Goal: Transaction & Acquisition: Purchase product/service

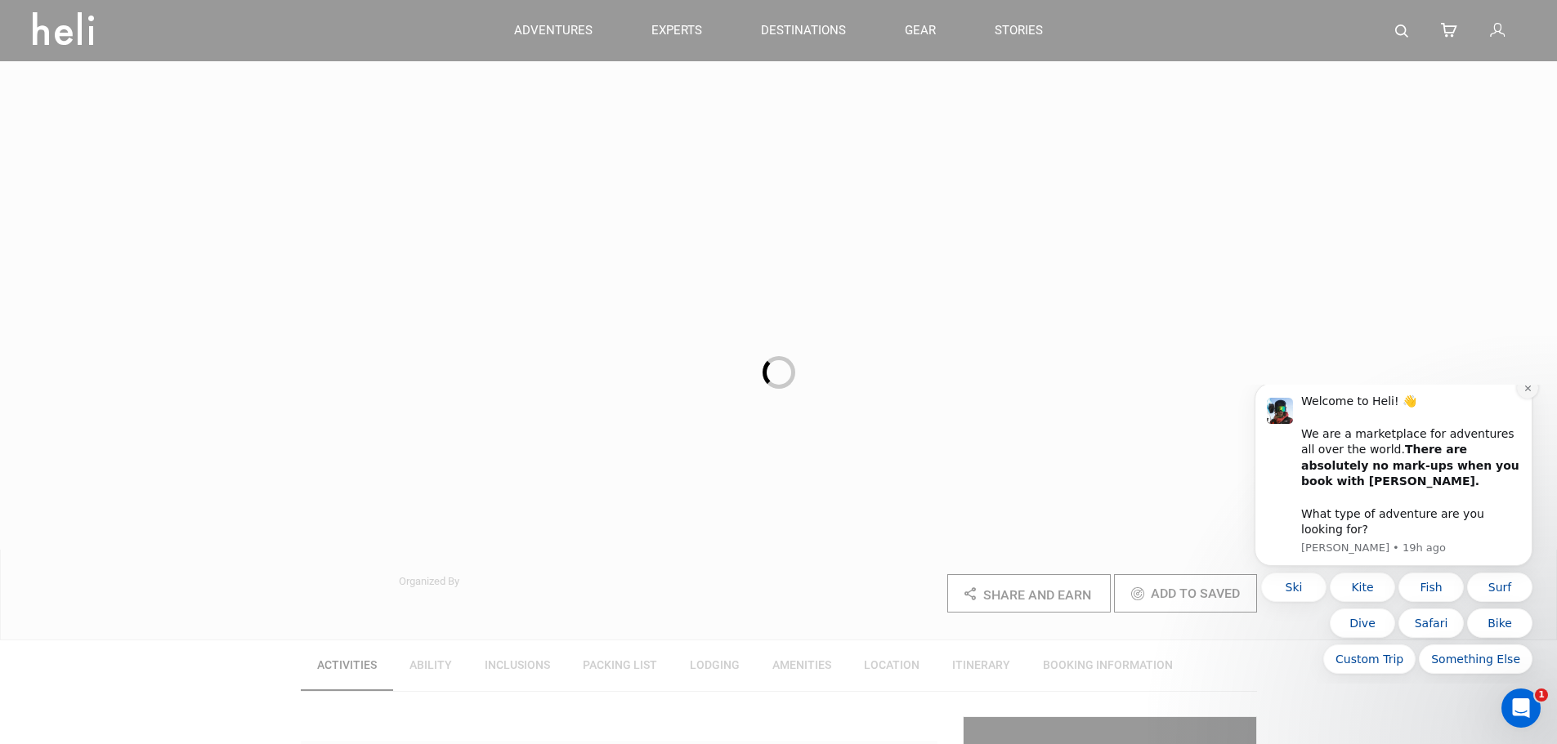
click at [1527, 393] on icon "Dismiss notification" at bounding box center [1527, 388] width 9 height 9
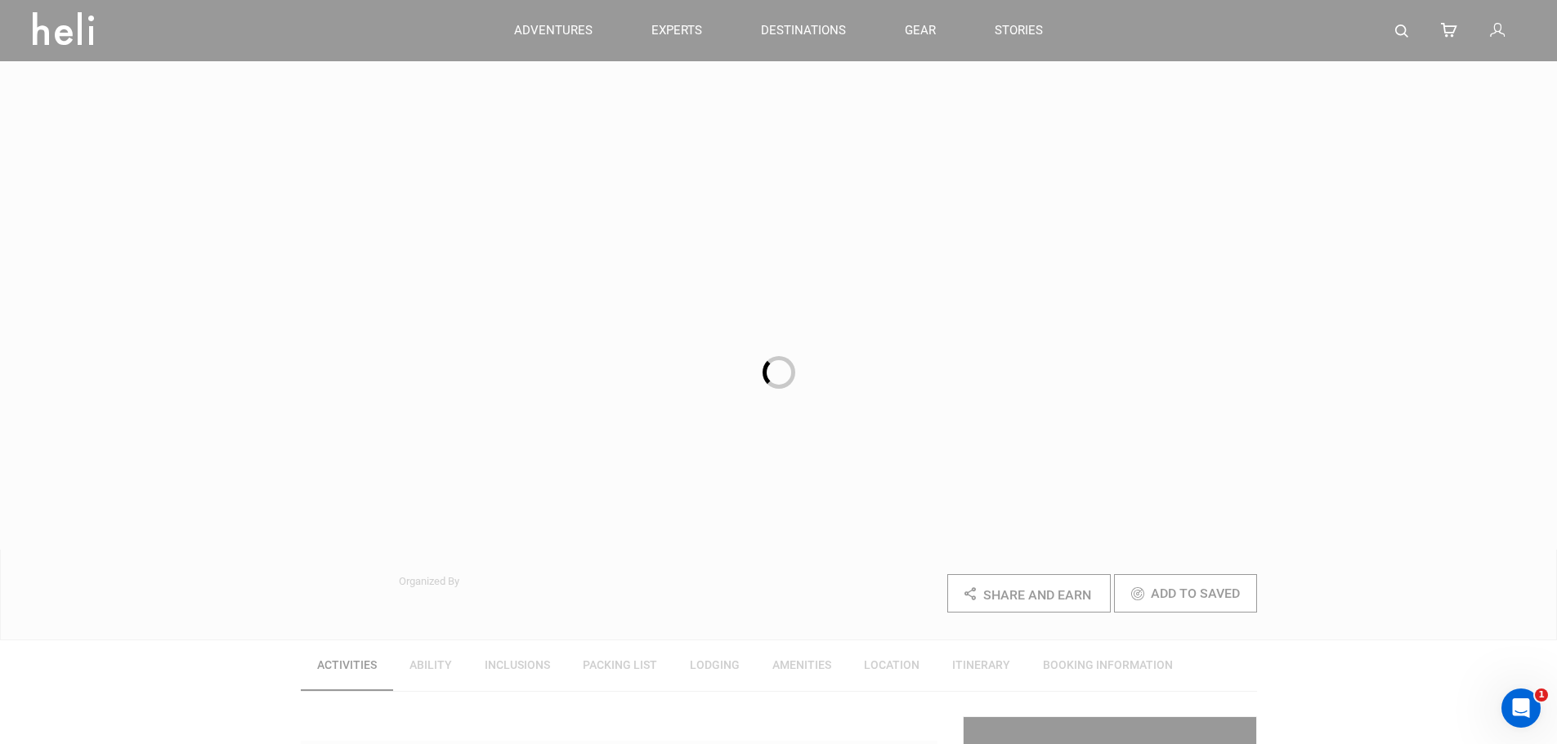
click at [785, 337] on div at bounding box center [778, 372] width 1557 height 744
click at [779, 375] on div at bounding box center [778, 372] width 33 height 33
click at [1176, 306] on div at bounding box center [778, 372] width 1557 height 744
click at [83, 36] on div at bounding box center [778, 372] width 1557 height 744
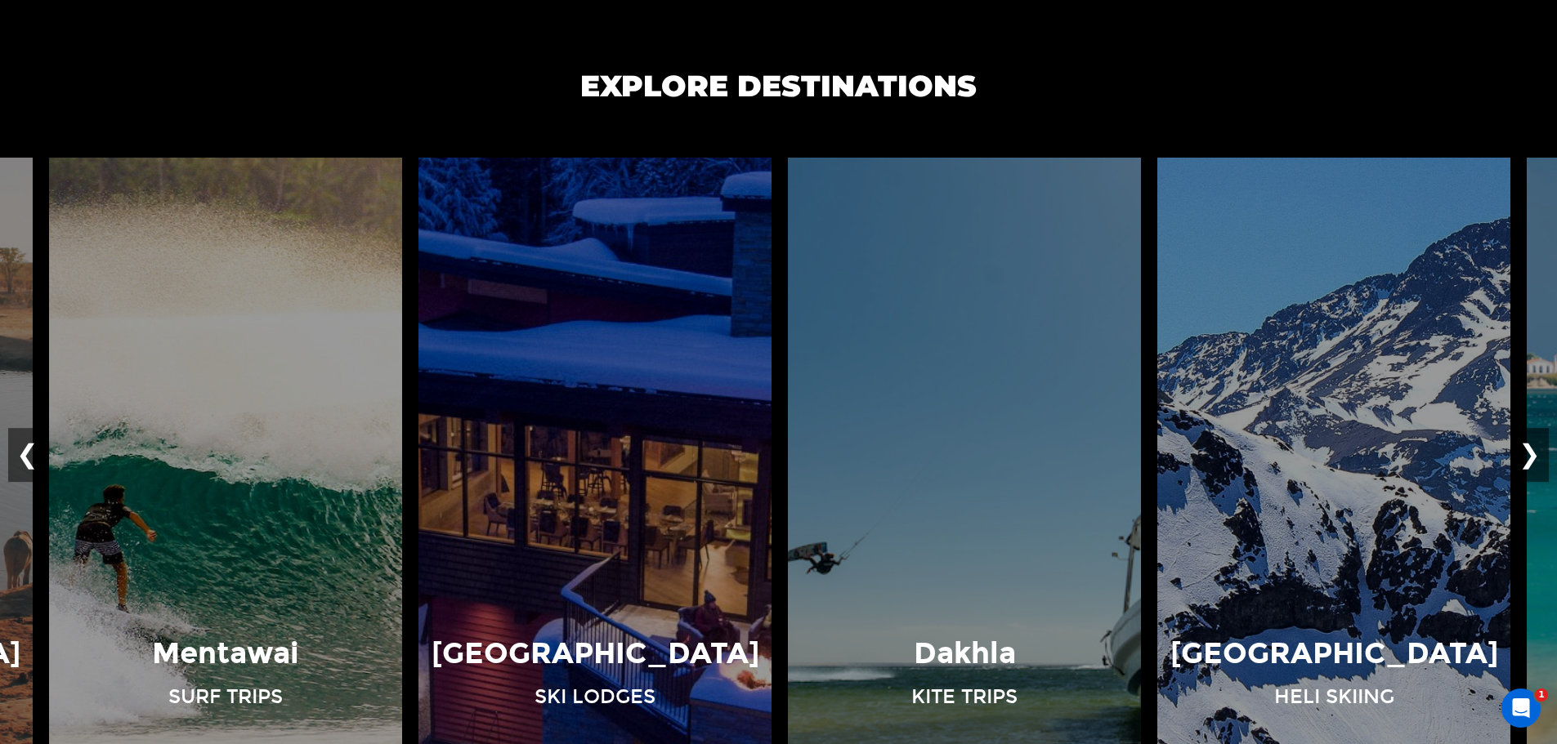
scroll to position [1144, 0]
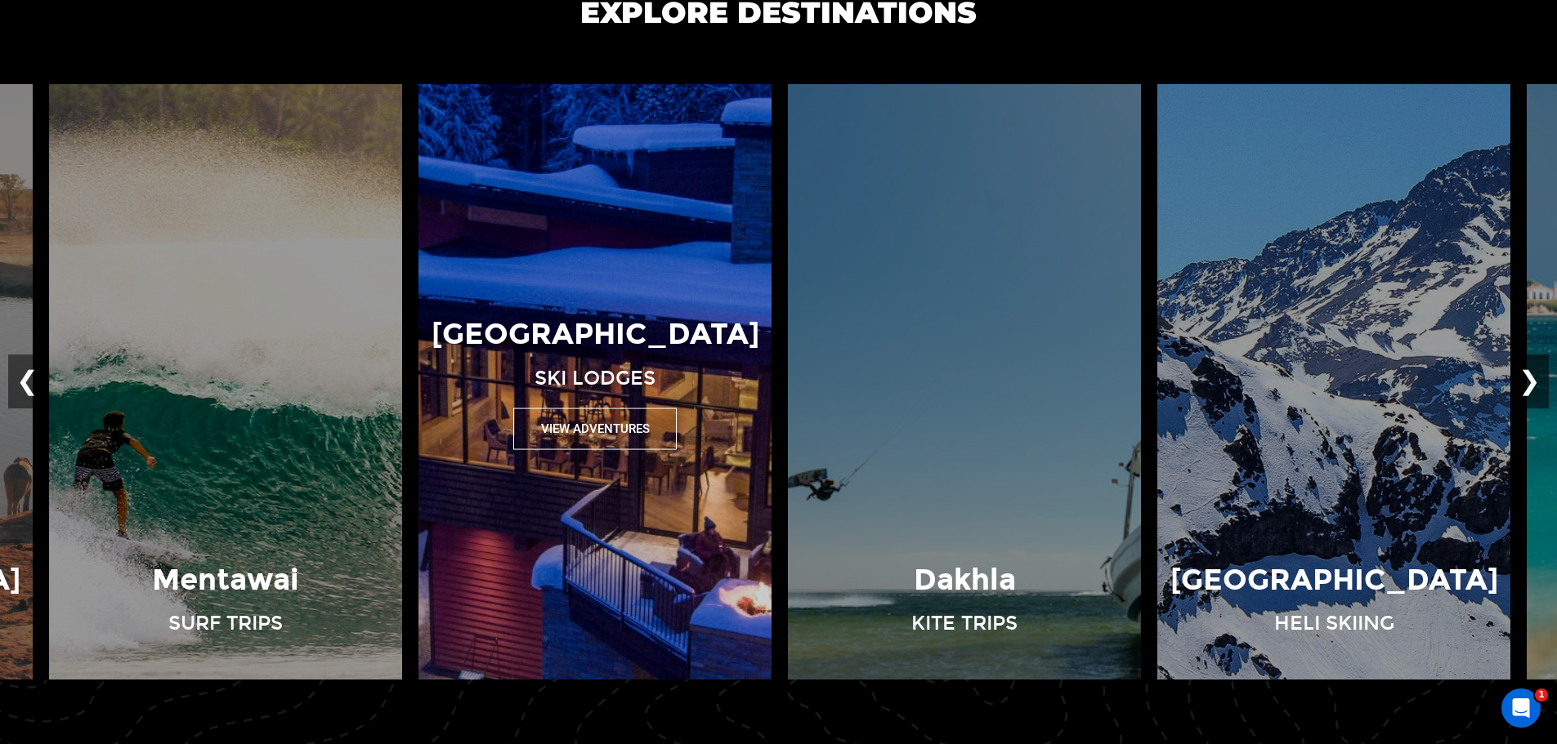
click at [652, 427] on button "View Adventures" at bounding box center [594, 429] width 163 height 42
click at [587, 434] on button "View Adventures" at bounding box center [594, 429] width 163 height 42
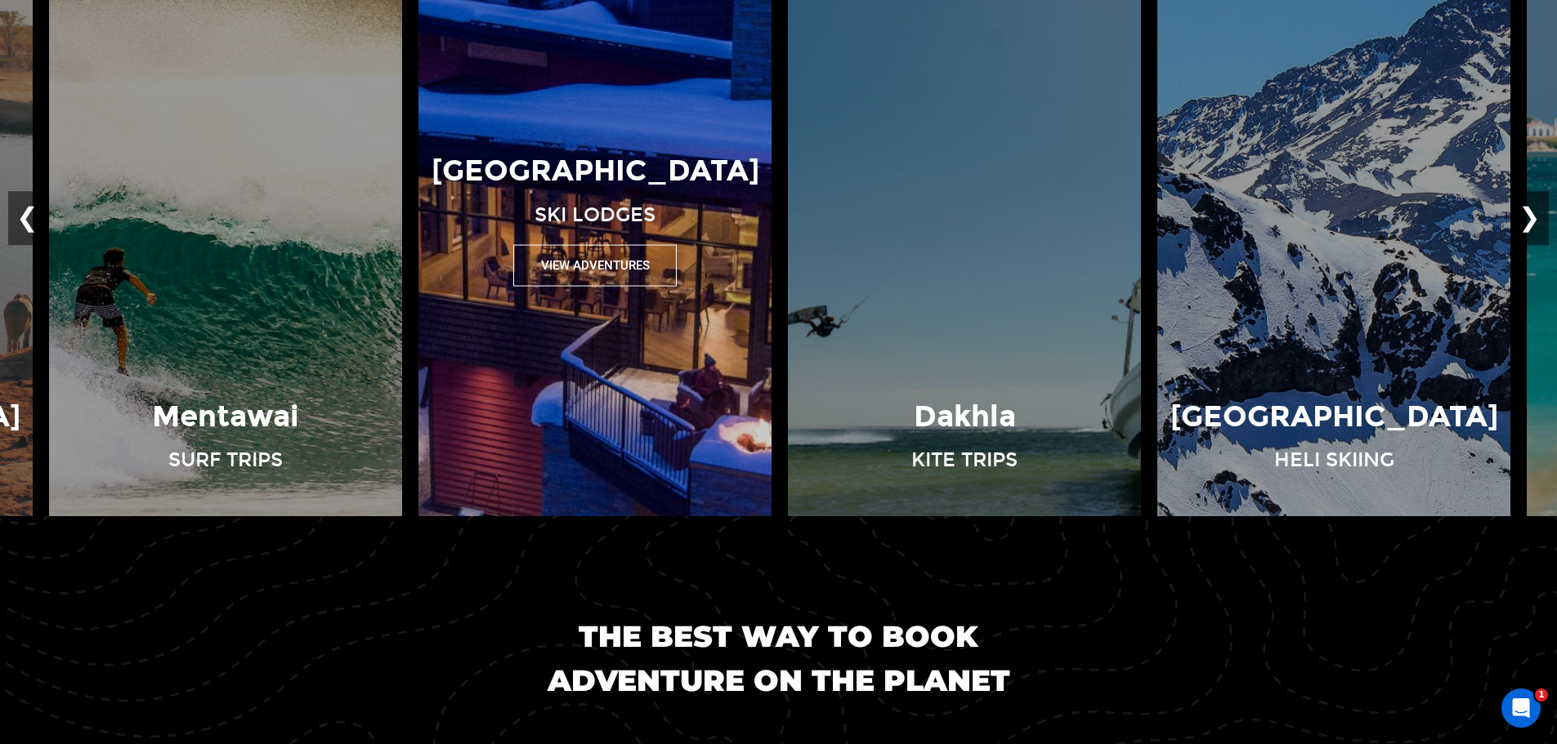
click at [537, 319] on img at bounding box center [594, 219] width 369 height 596
click at [537, 319] on div "British Columbia Ski Lodges View Adventures" at bounding box center [594, 219] width 369 height 596
click at [583, 356] on img at bounding box center [594, 219] width 369 height 596
click at [592, 269] on button "View Adventures" at bounding box center [594, 265] width 163 height 42
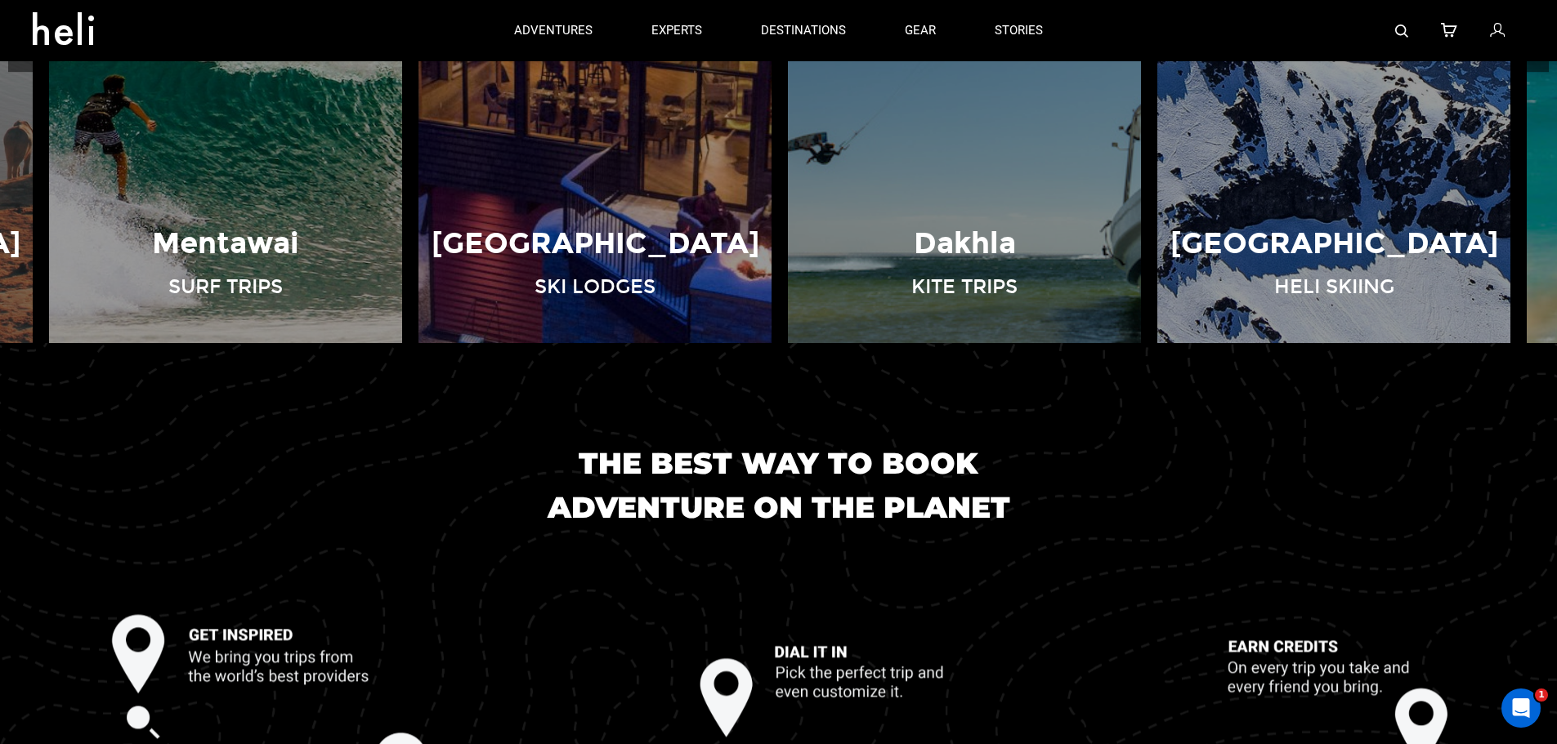
scroll to position [1317, 0]
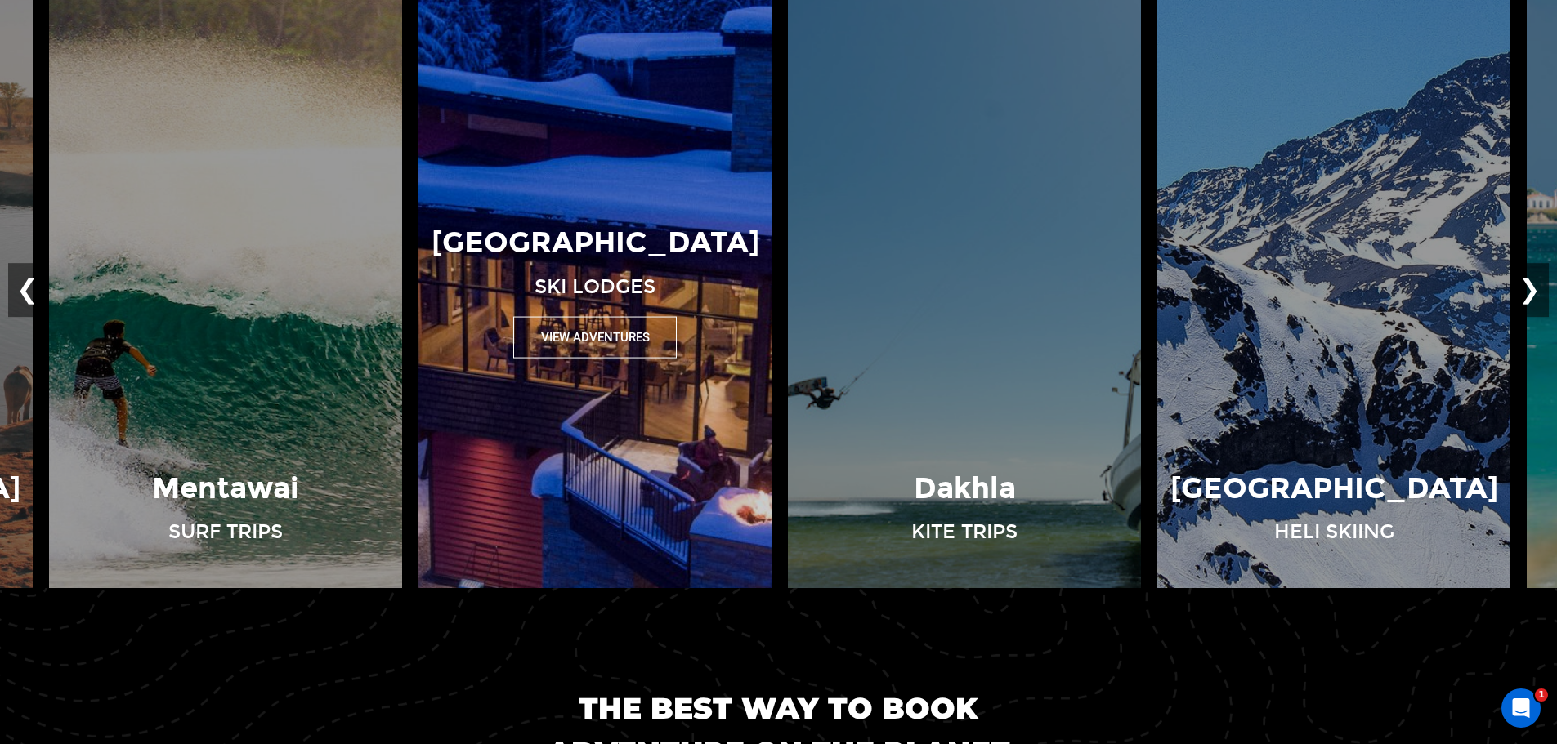
click at [597, 372] on img at bounding box center [594, 291] width 369 height 596
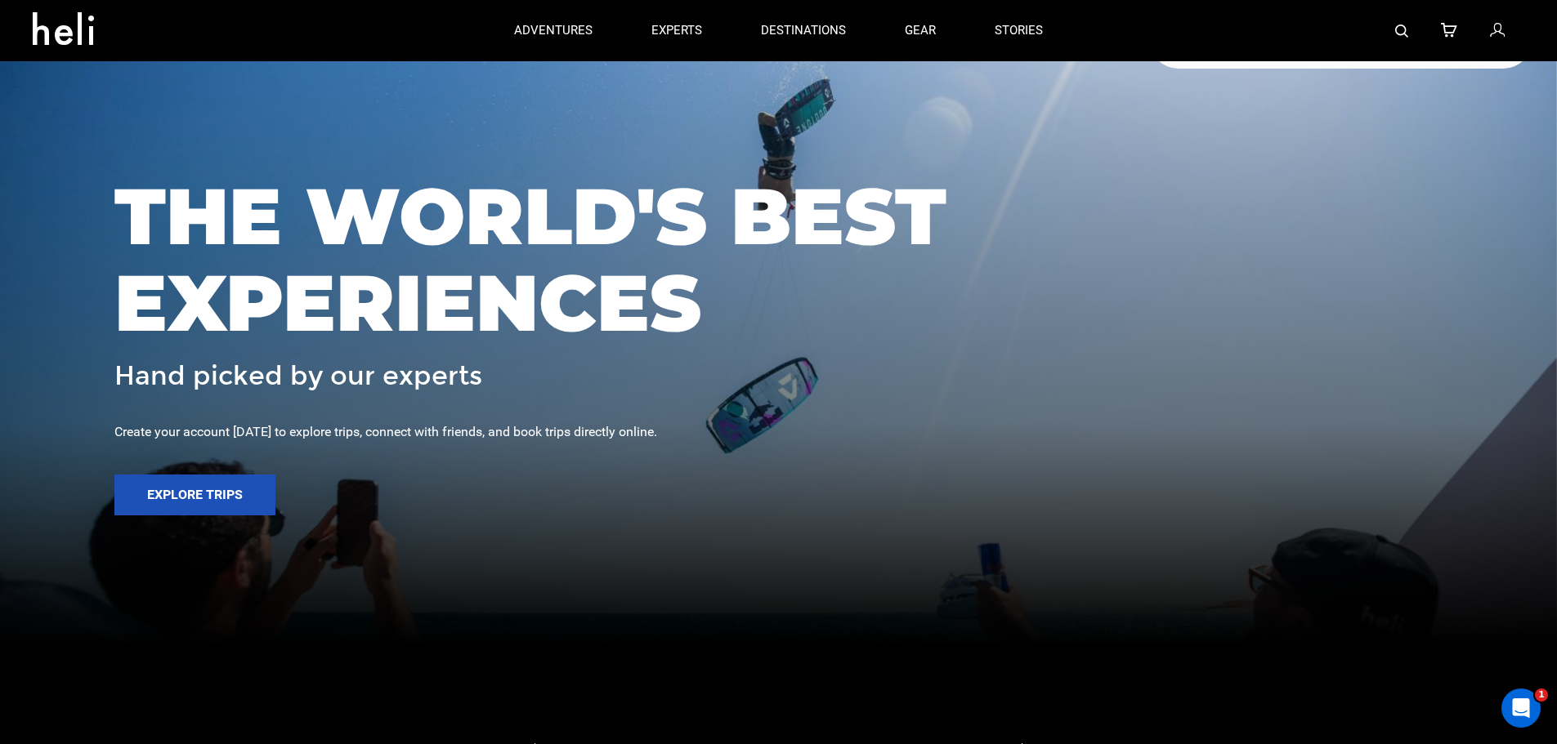
scroll to position [0, 0]
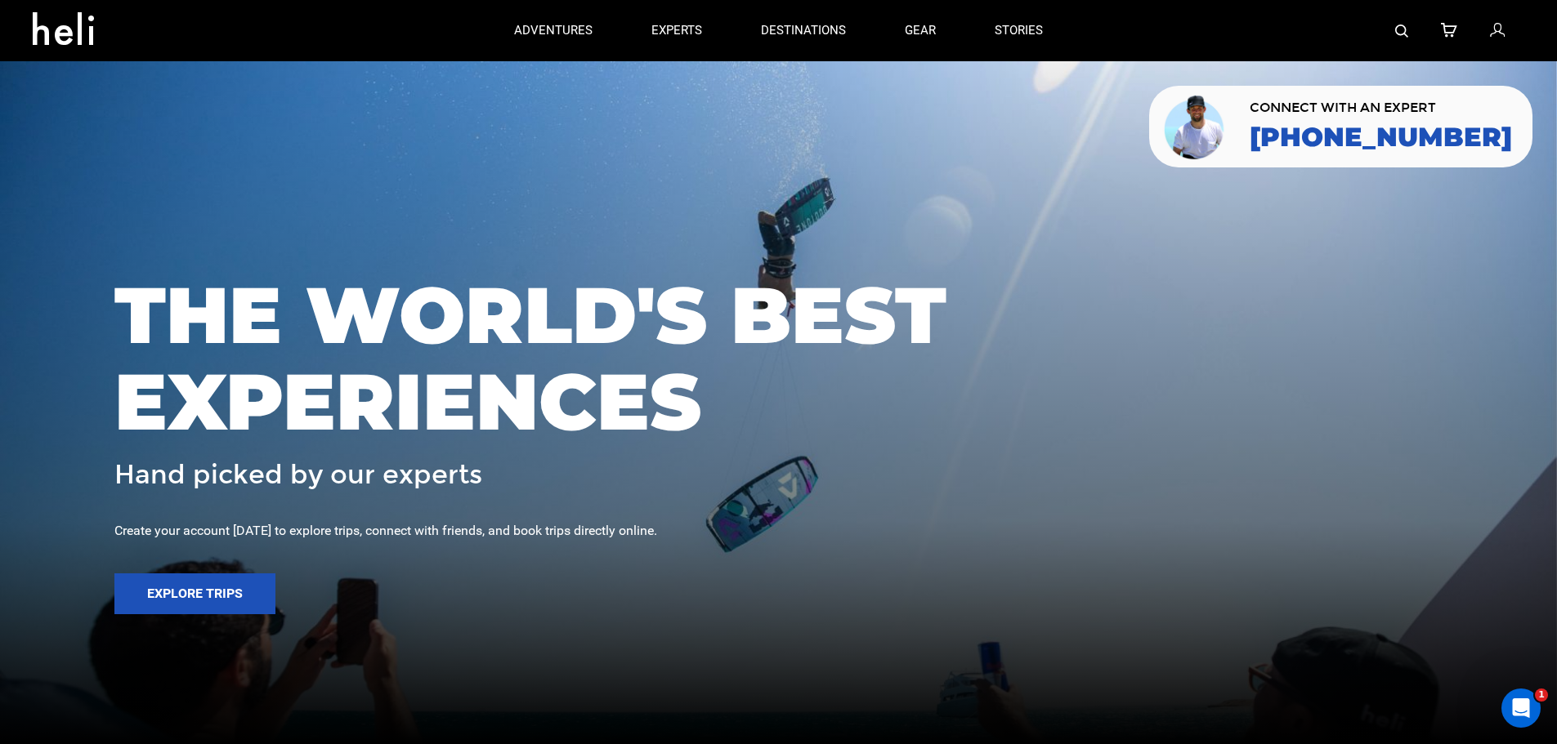
click at [606, 33] on div "adventures experts destinations gear stories" at bounding box center [778, 30] width 587 height 61
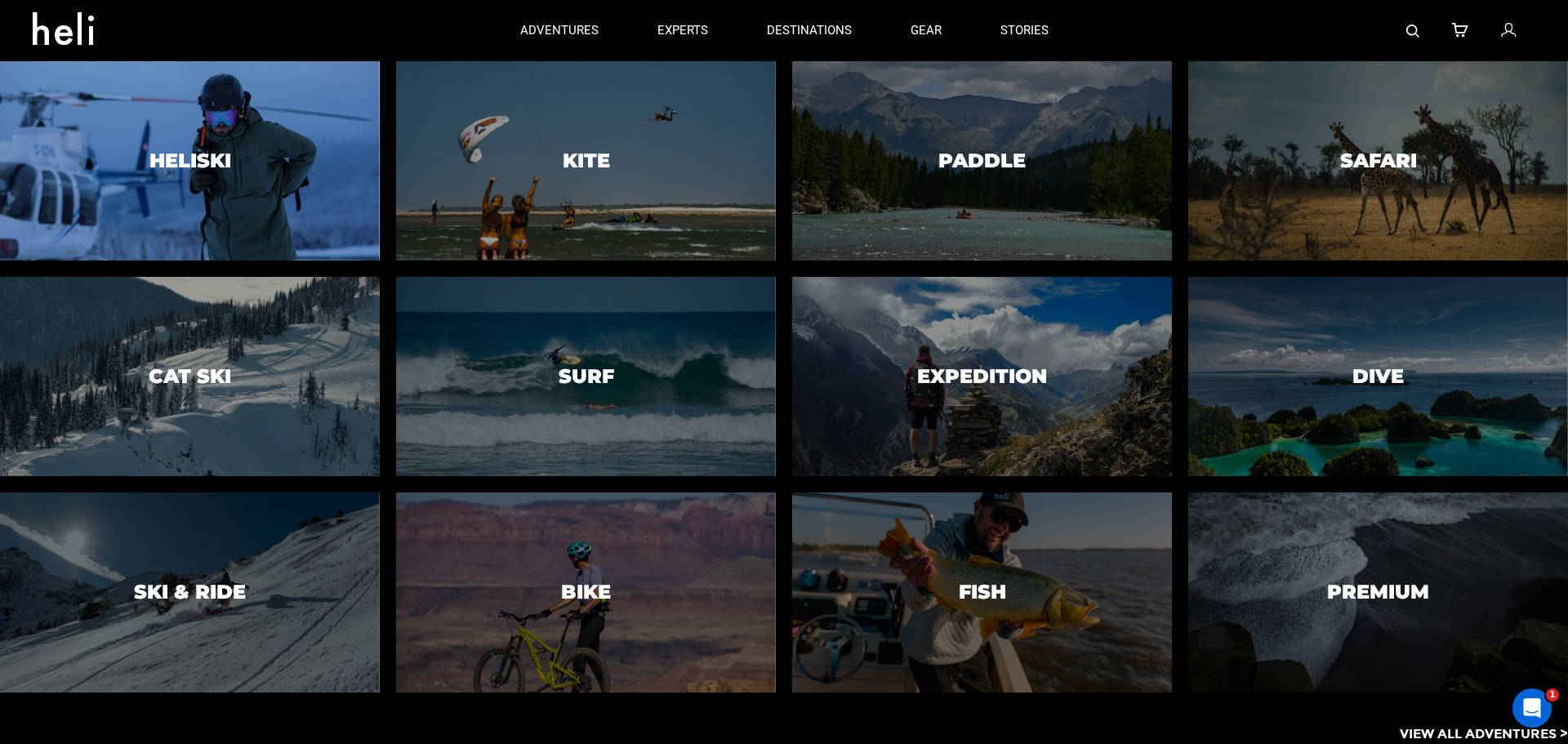
click at [240, 195] on div at bounding box center [189, 161] width 387 height 203
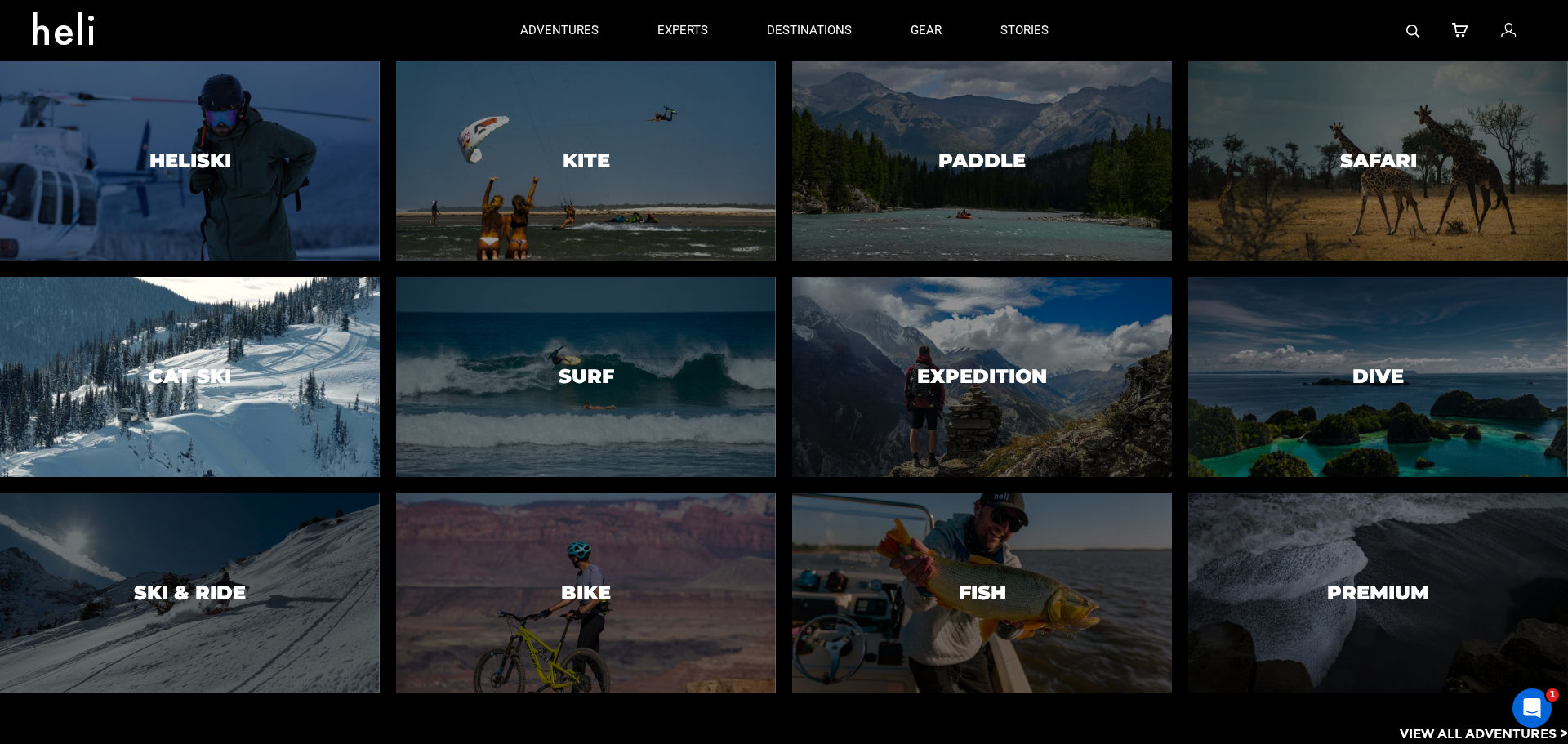
click at [285, 333] on div at bounding box center [189, 376] width 387 height 203
click at [250, 382] on div at bounding box center [189, 376] width 387 height 203
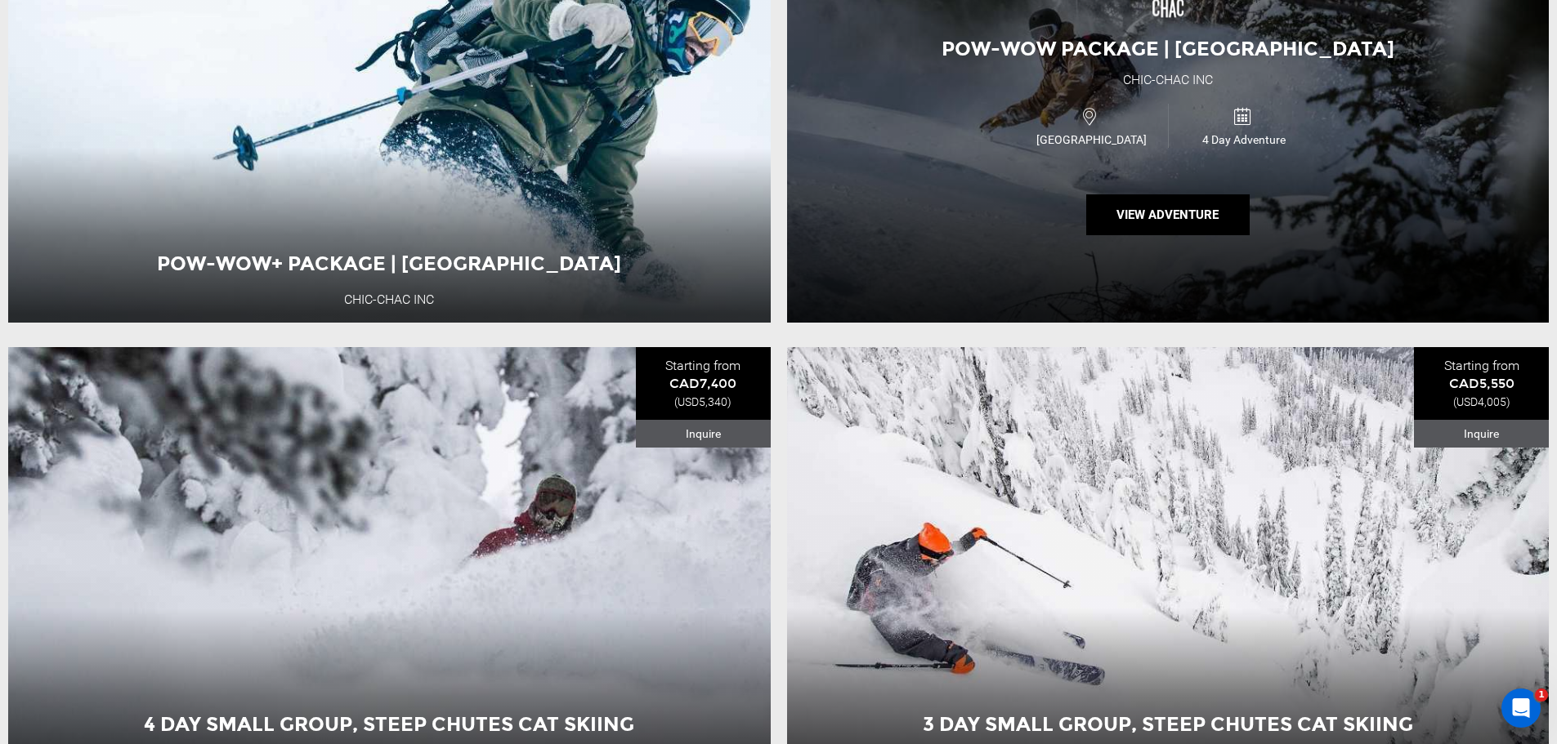
scroll to position [5393, 0]
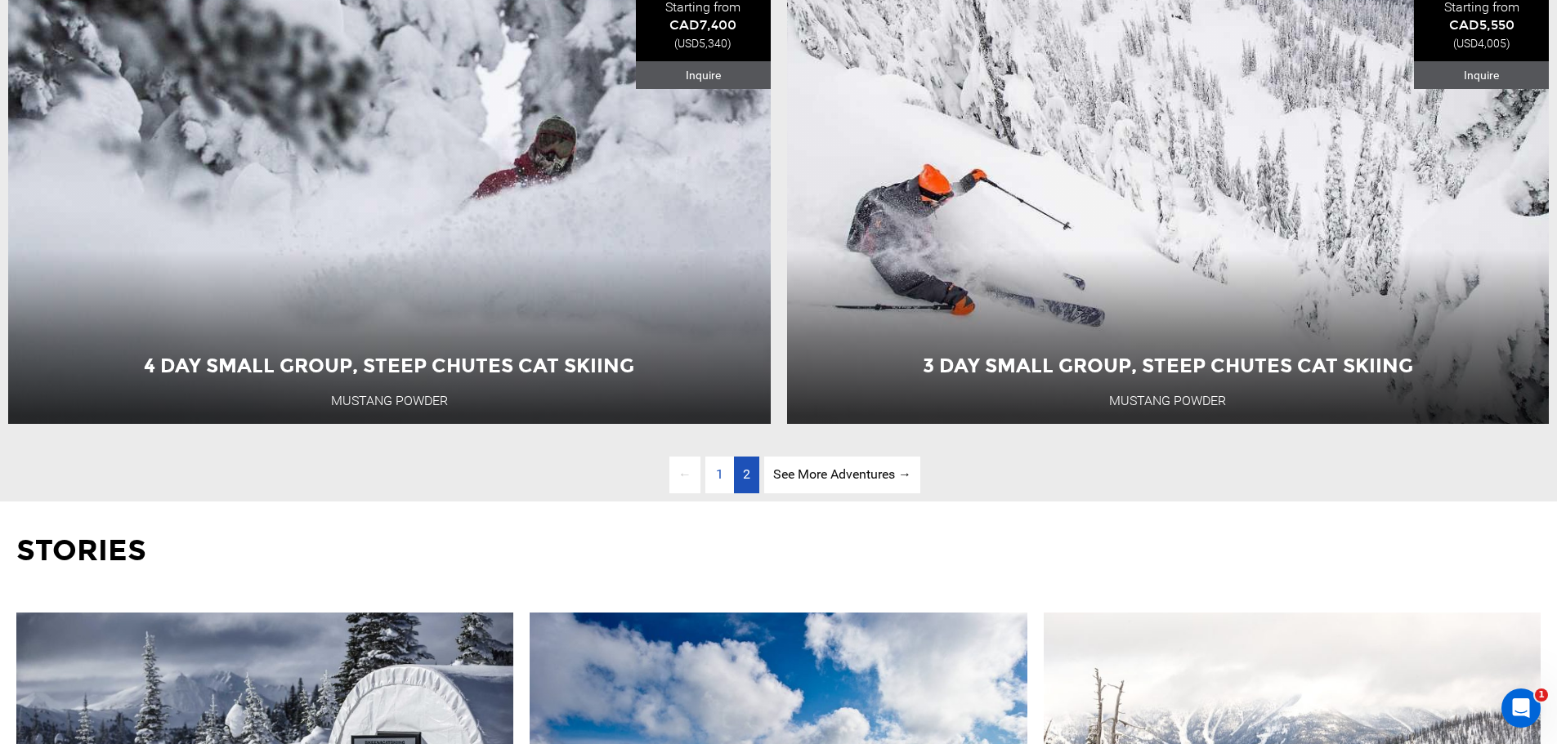
click at [747, 482] on span "2" at bounding box center [746, 475] width 7 height 16
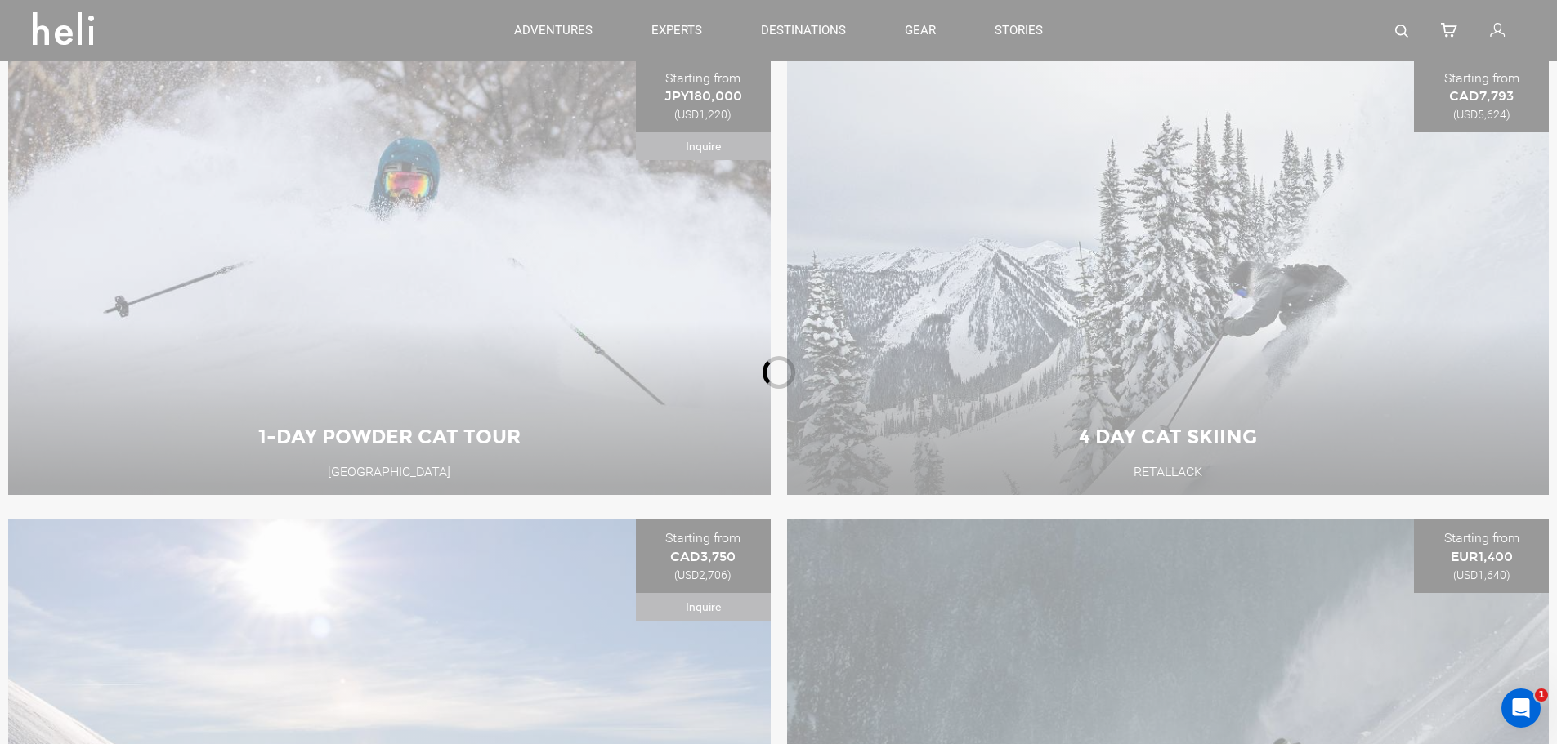
scroll to position [700, 0]
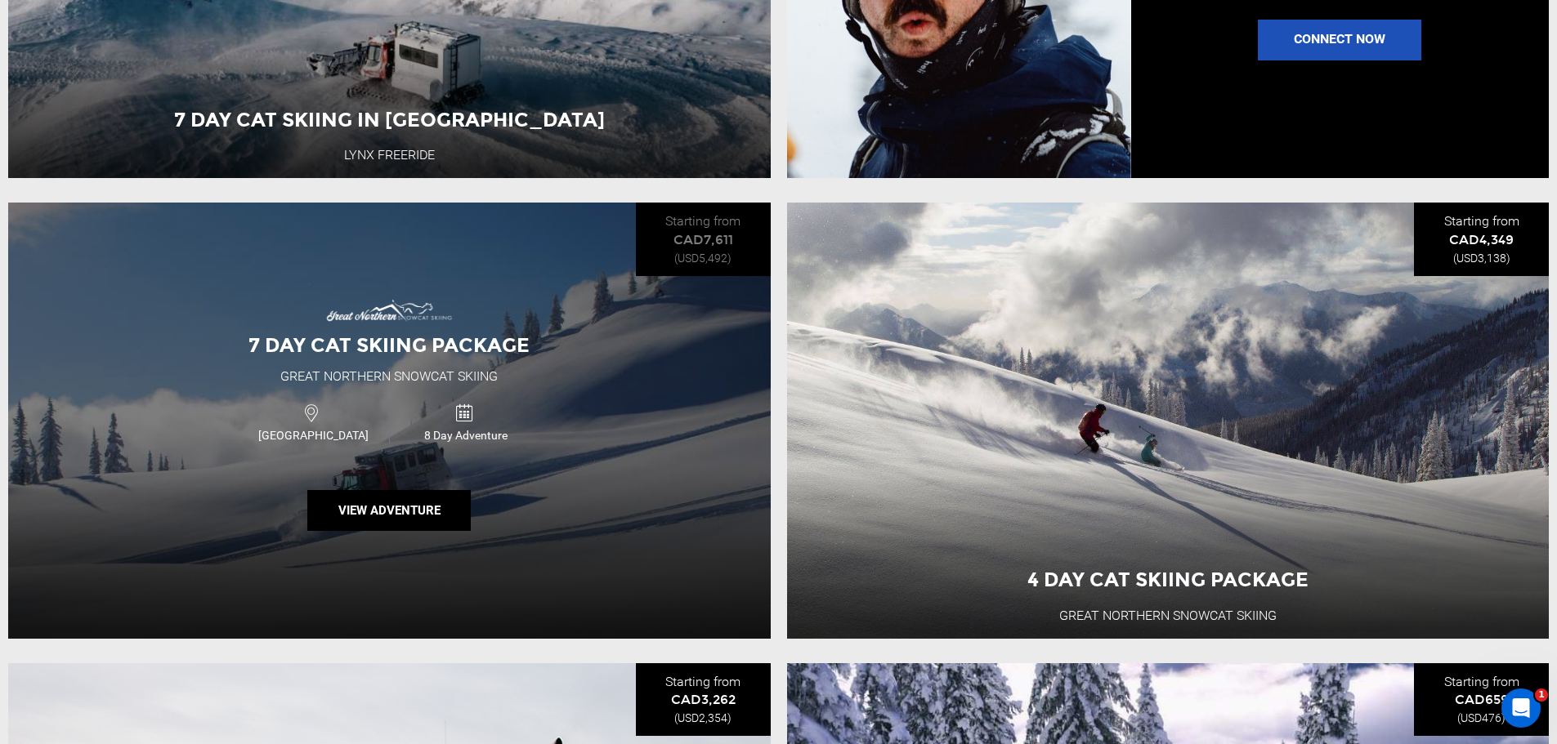
scroll to position [2498, 0]
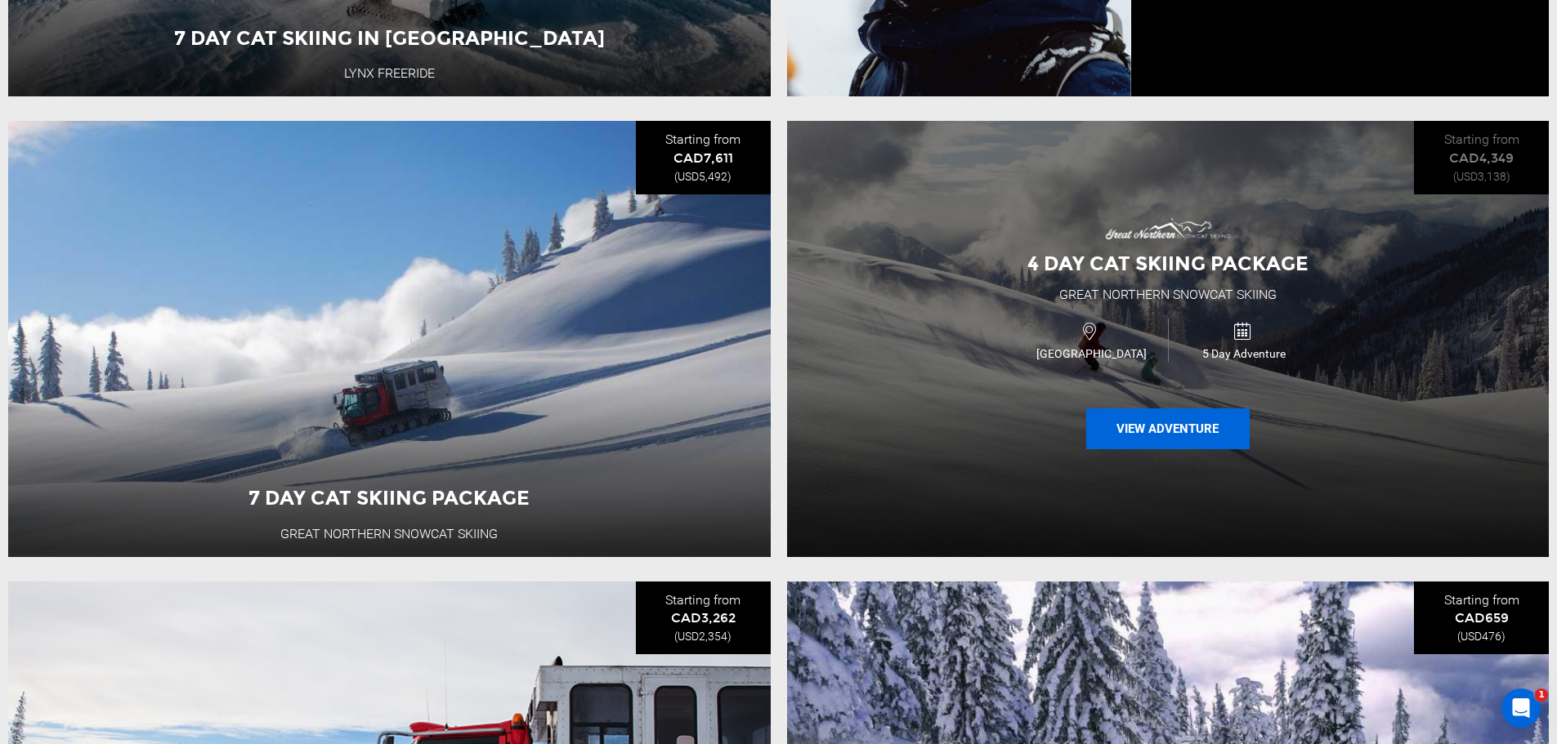
click at [1164, 448] on button "View Adventure" at bounding box center [1167, 429] width 163 height 41
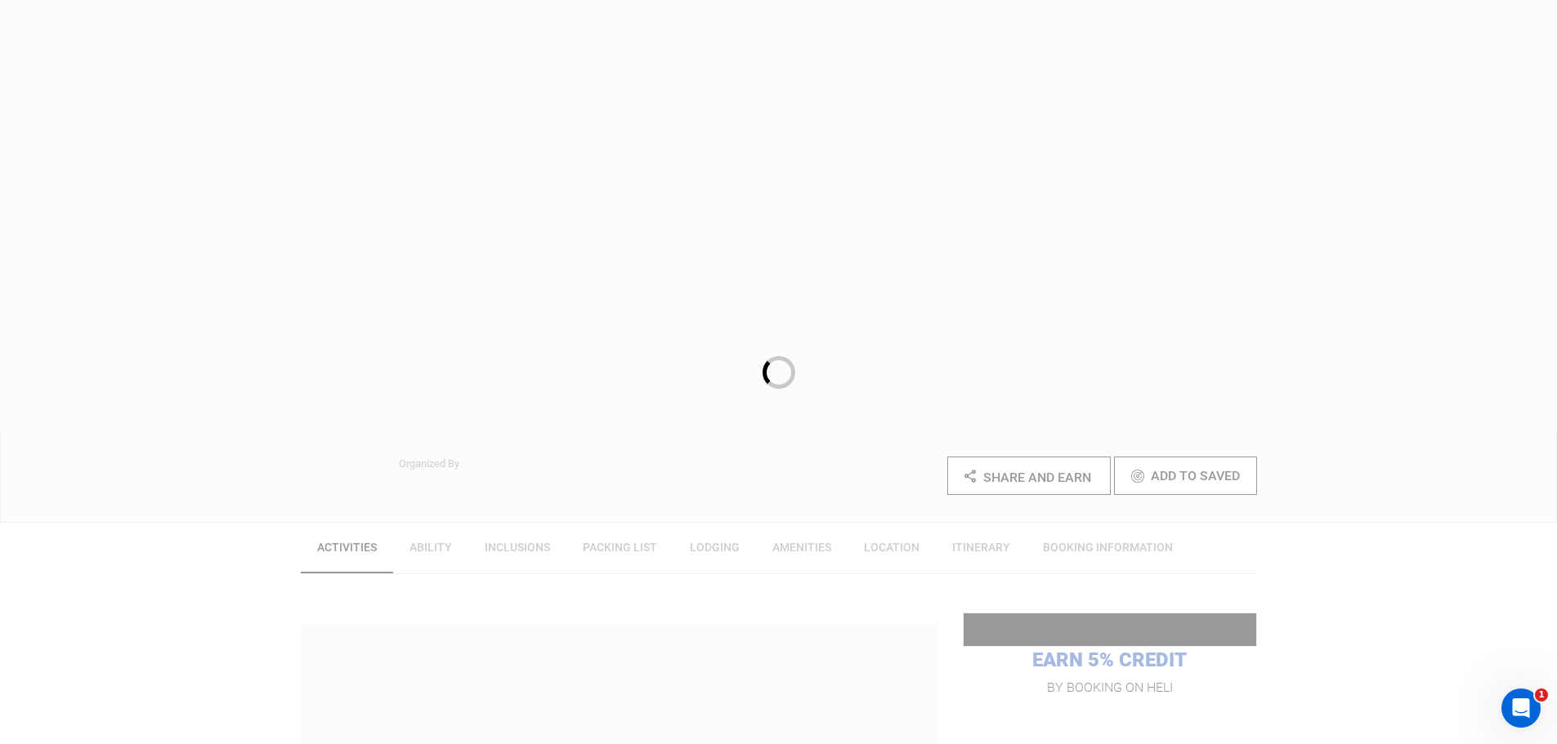
scroll to position [245, 0]
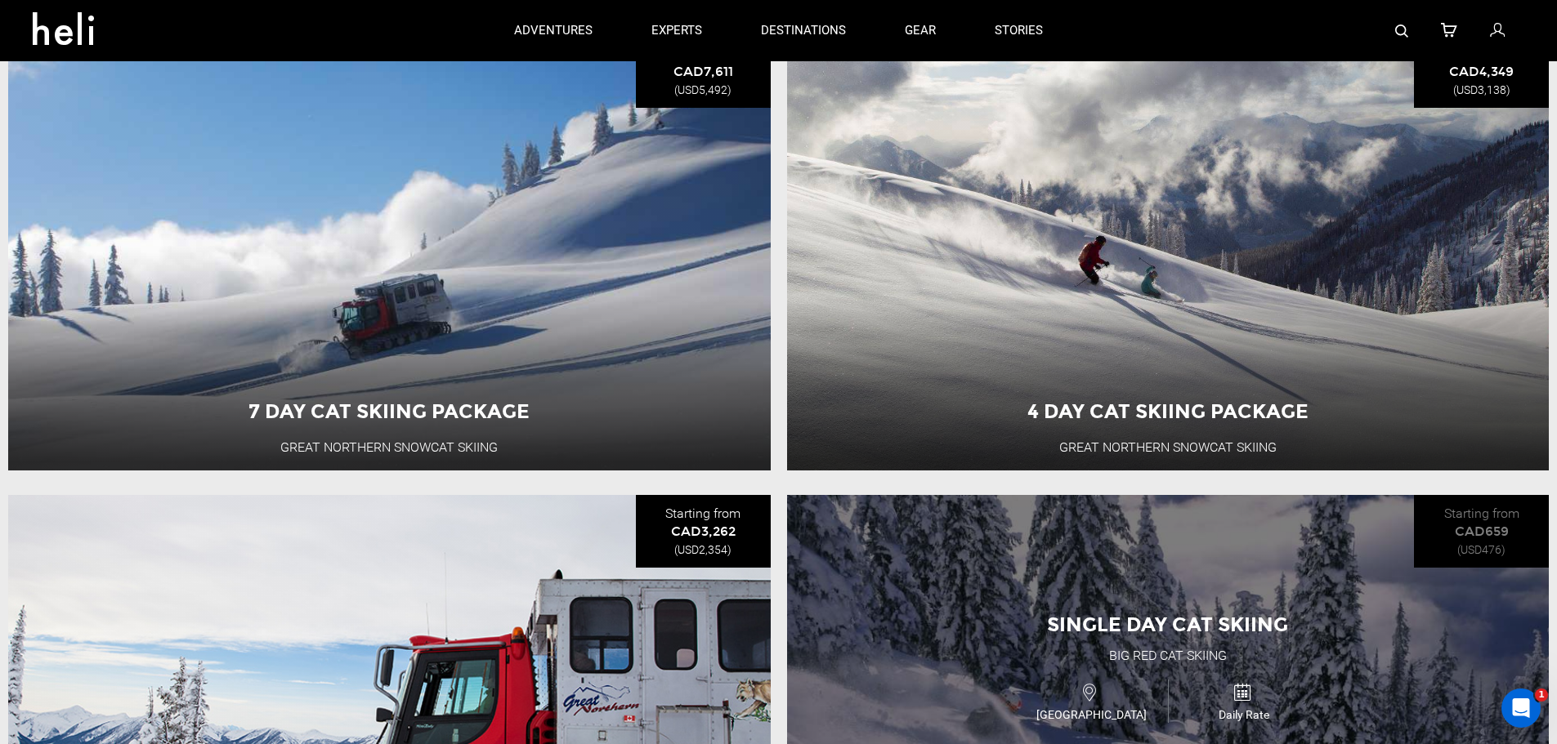
scroll to position [2373, 0]
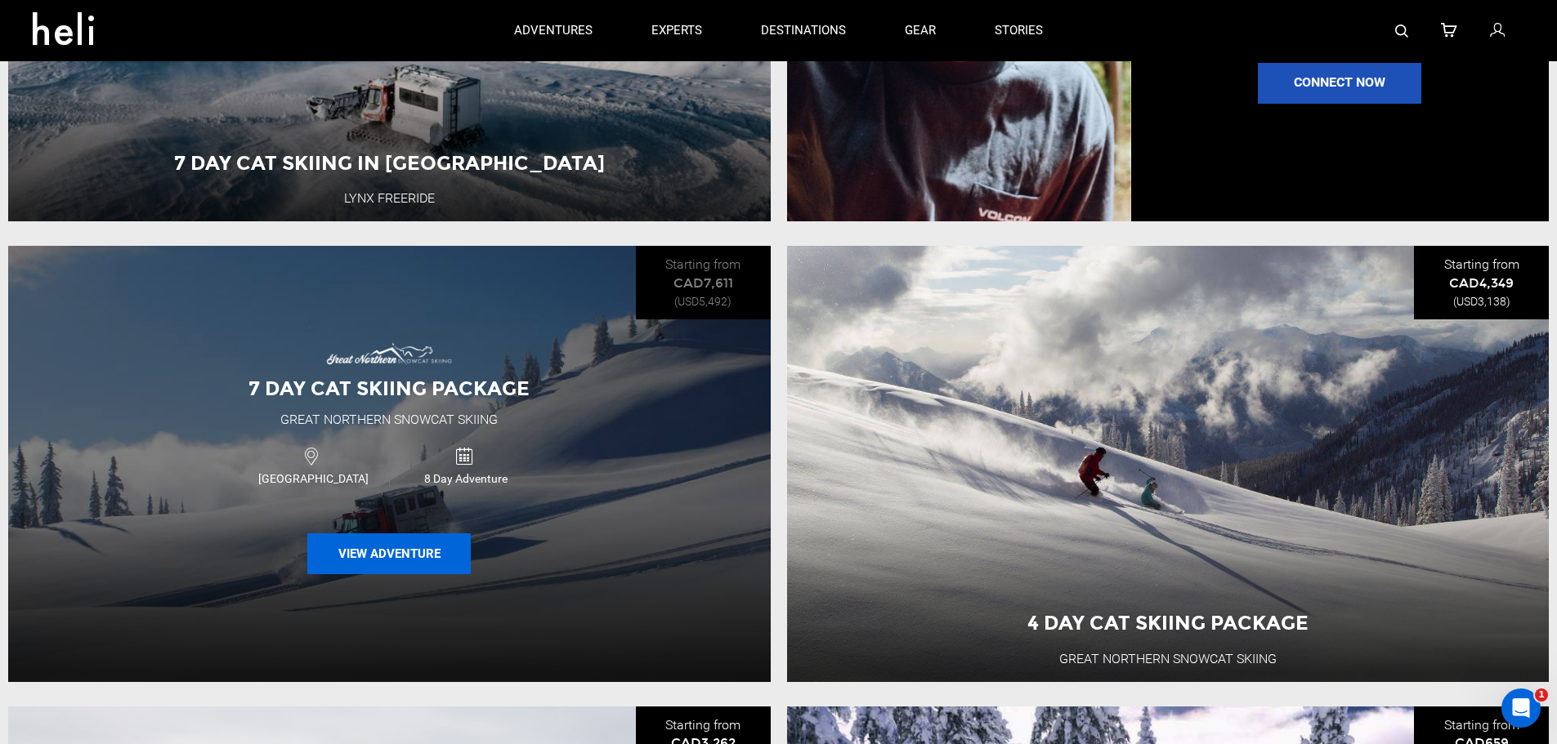
click at [438, 569] on button "View Adventure" at bounding box center [388, 554] width 163 height 41
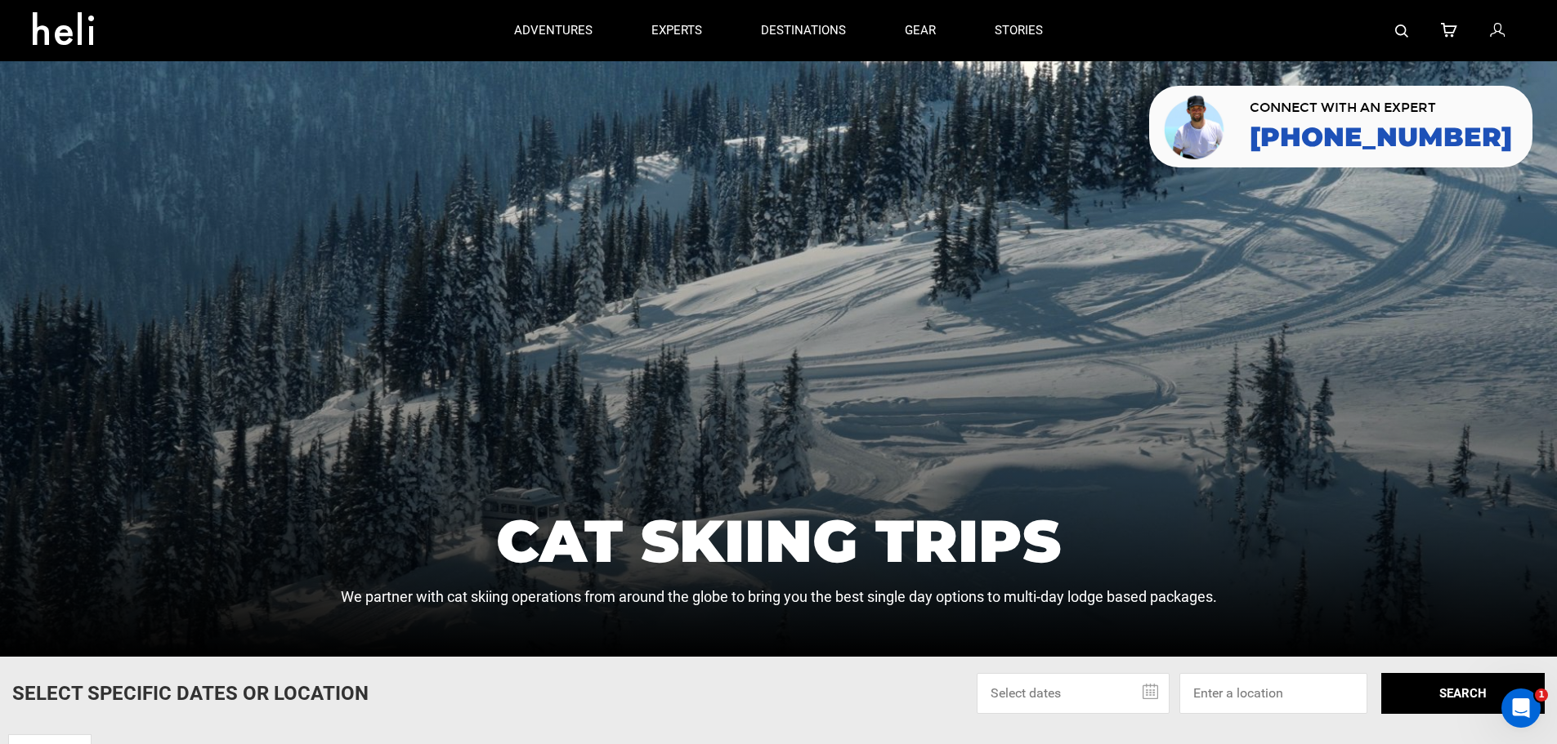
click at [408, 245] on div at bounding box center [778, 359] width 1557 height 596
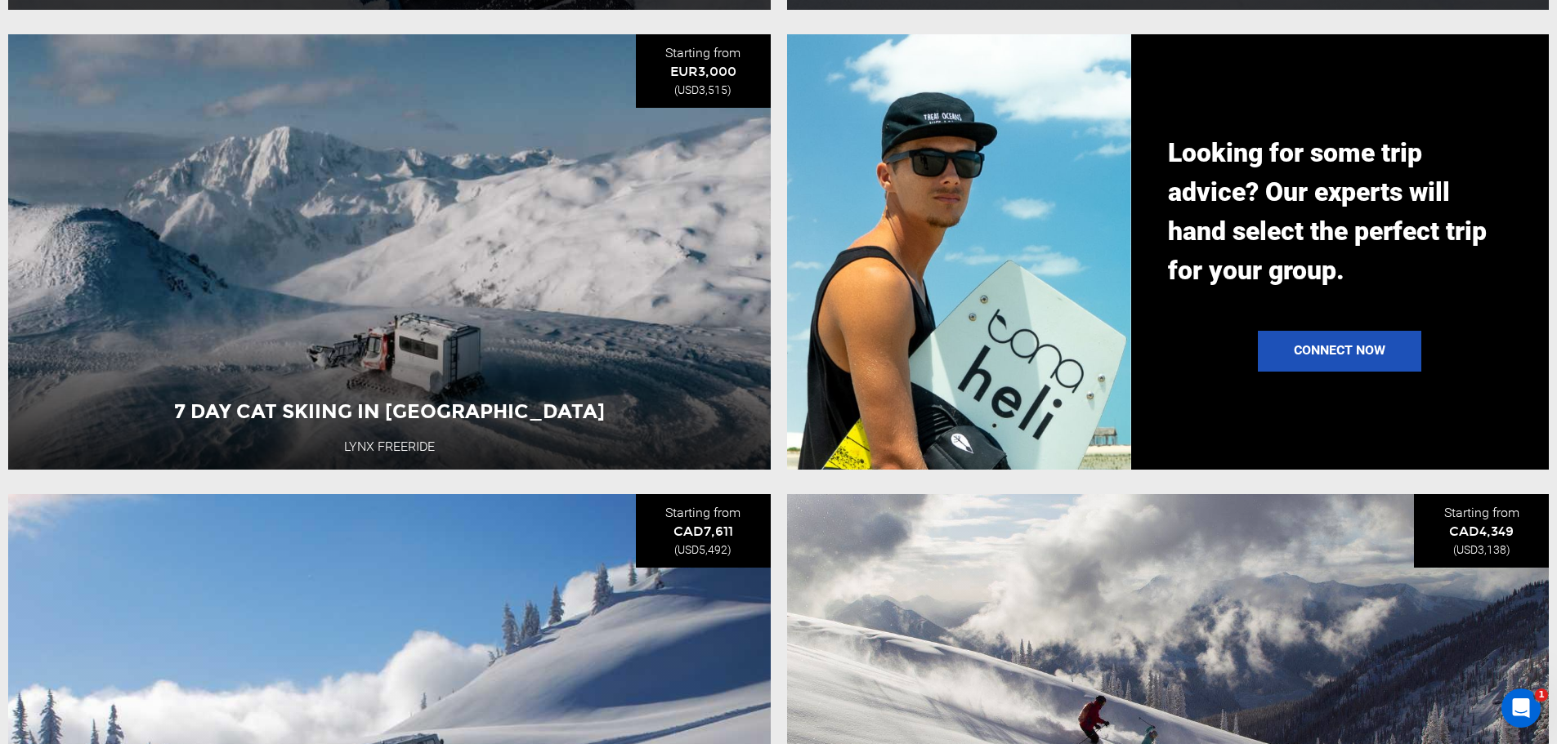
scroll to position [2615, 0]
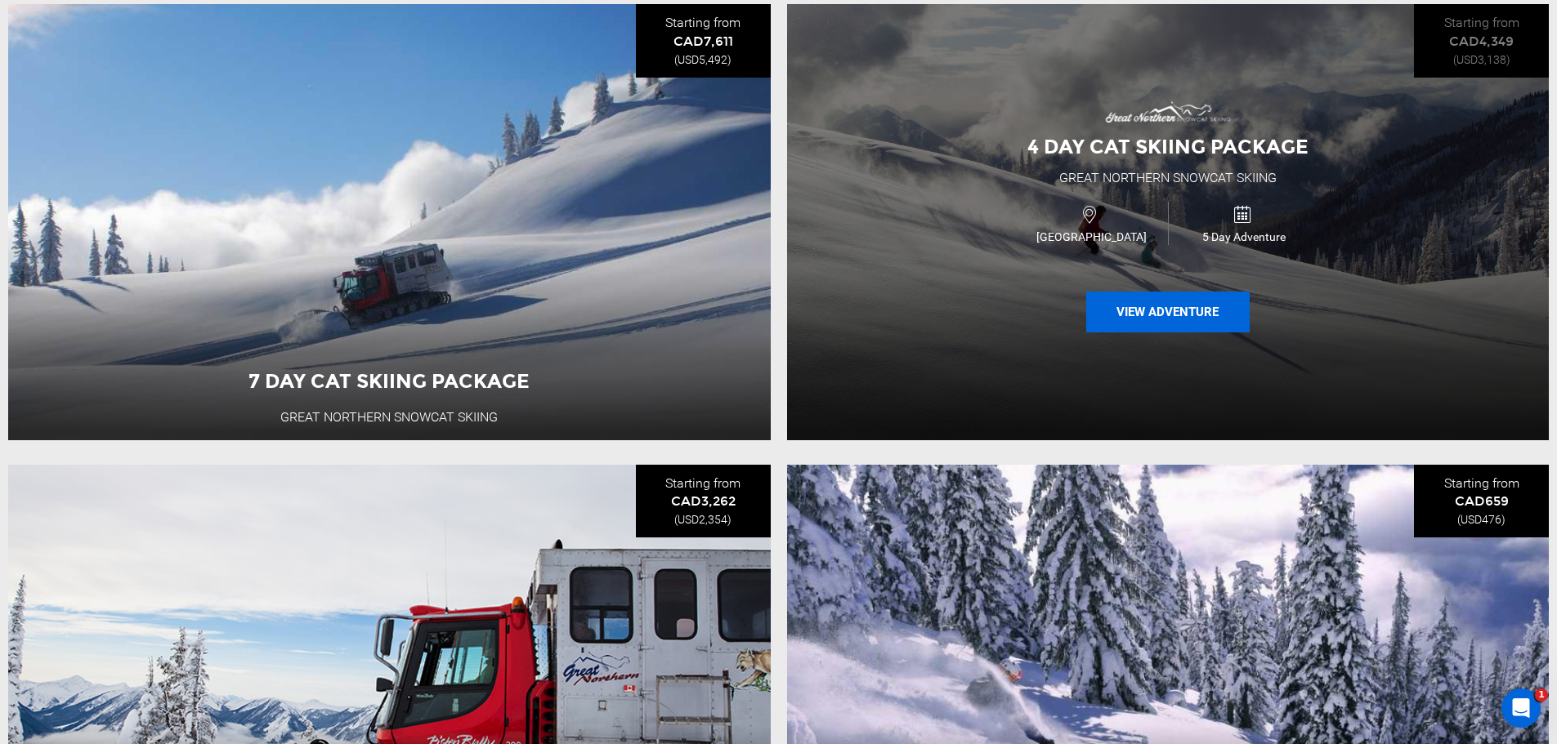
click at [1137, 319] on button "View Adventure" at bounding box center [1167, 312] width 163 height 41
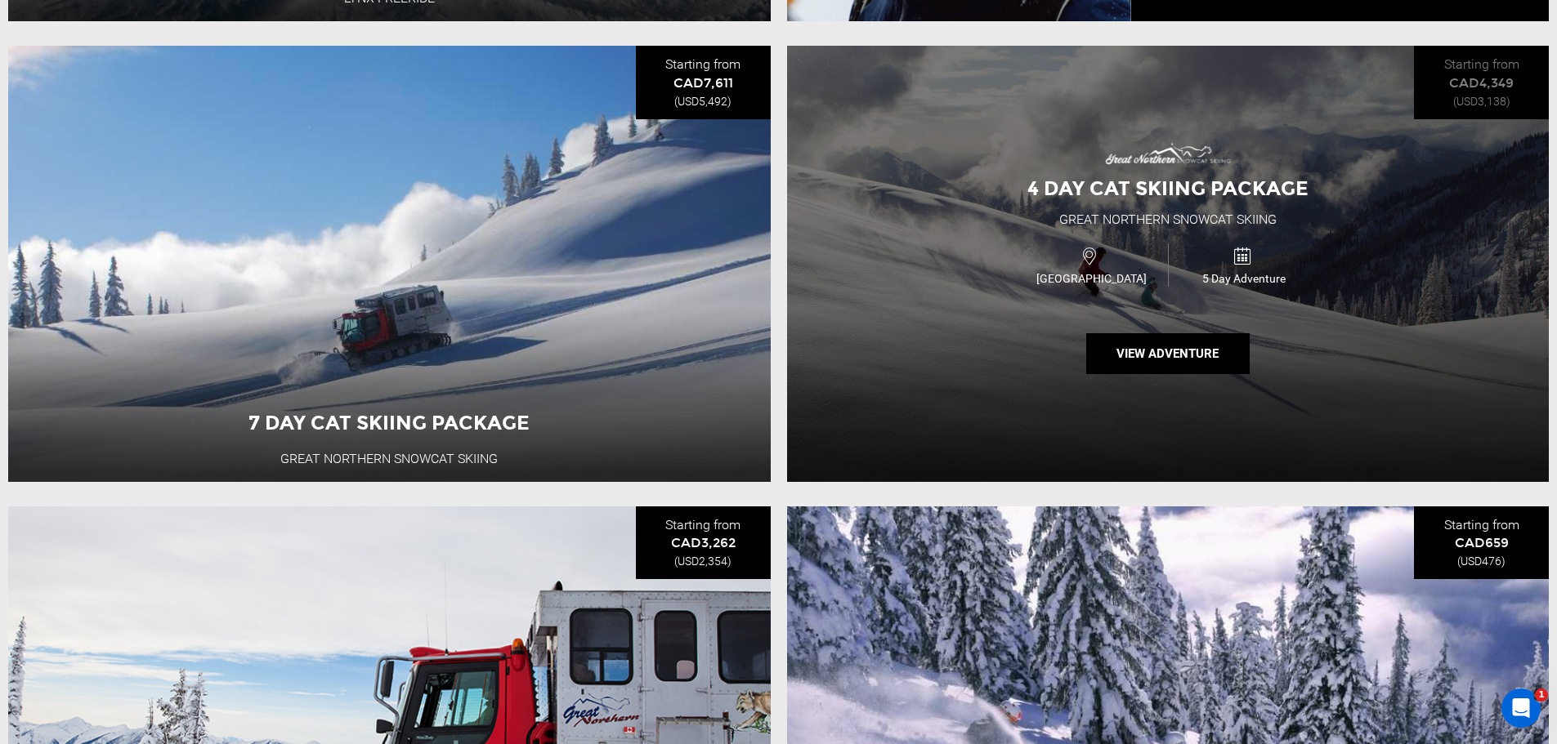
scroll to position [2451, 0]
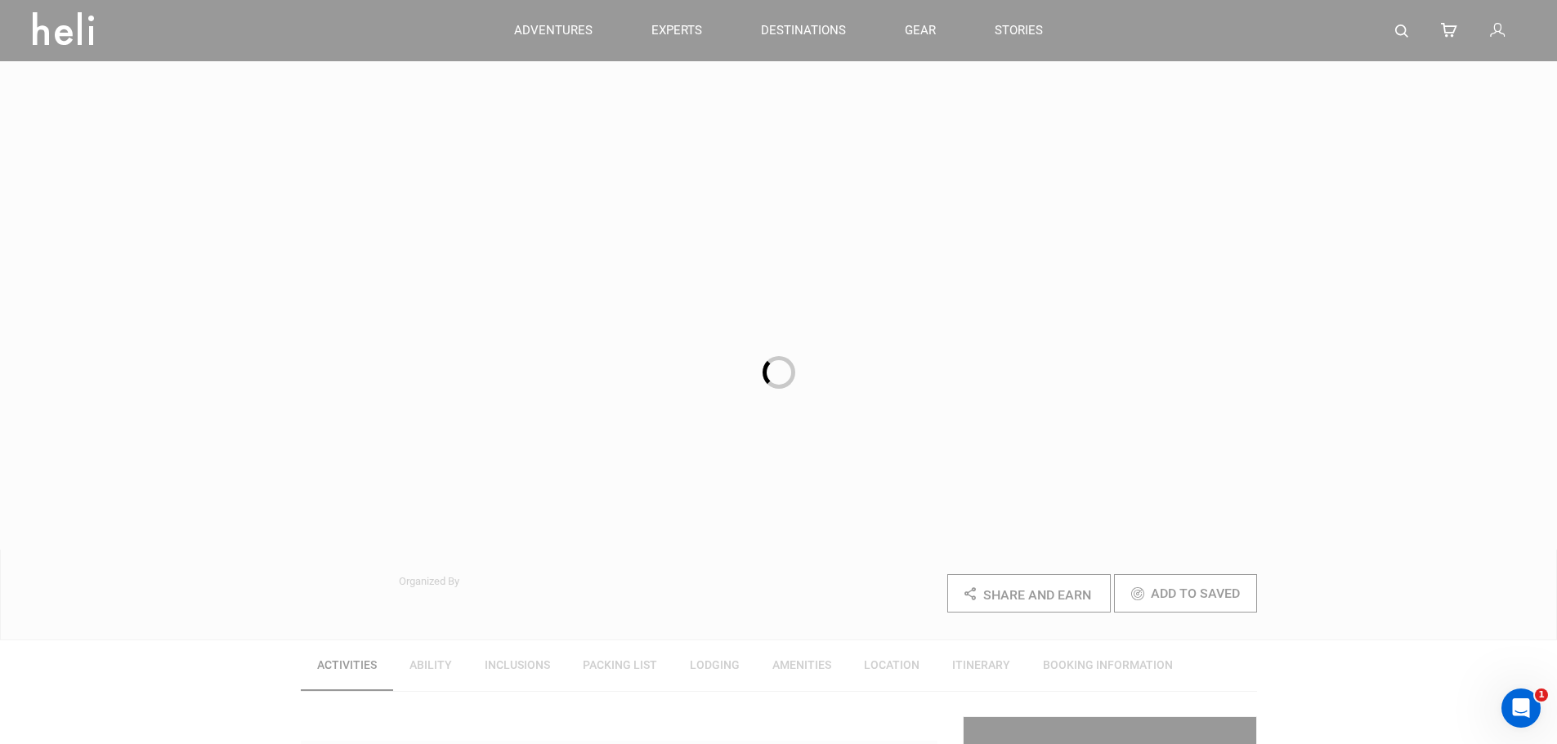
click at [990, 344] on div at bounding box center [778, 372] width 1557 height 744
